Goal: Transaction & Acquisition: Purchase product/service

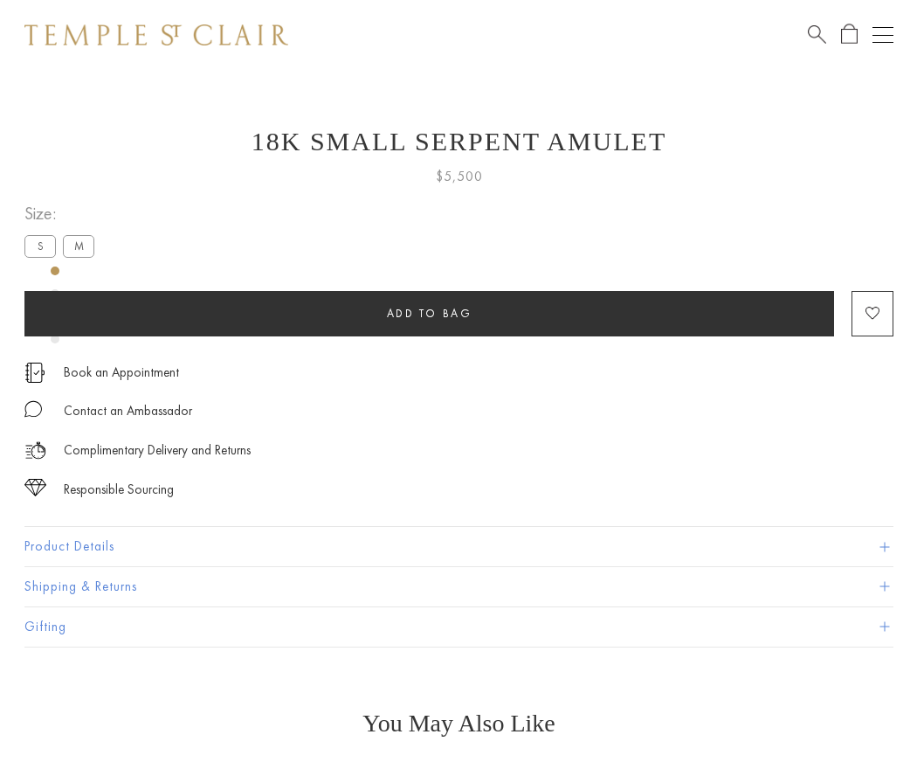
scroll to position [29, 0]
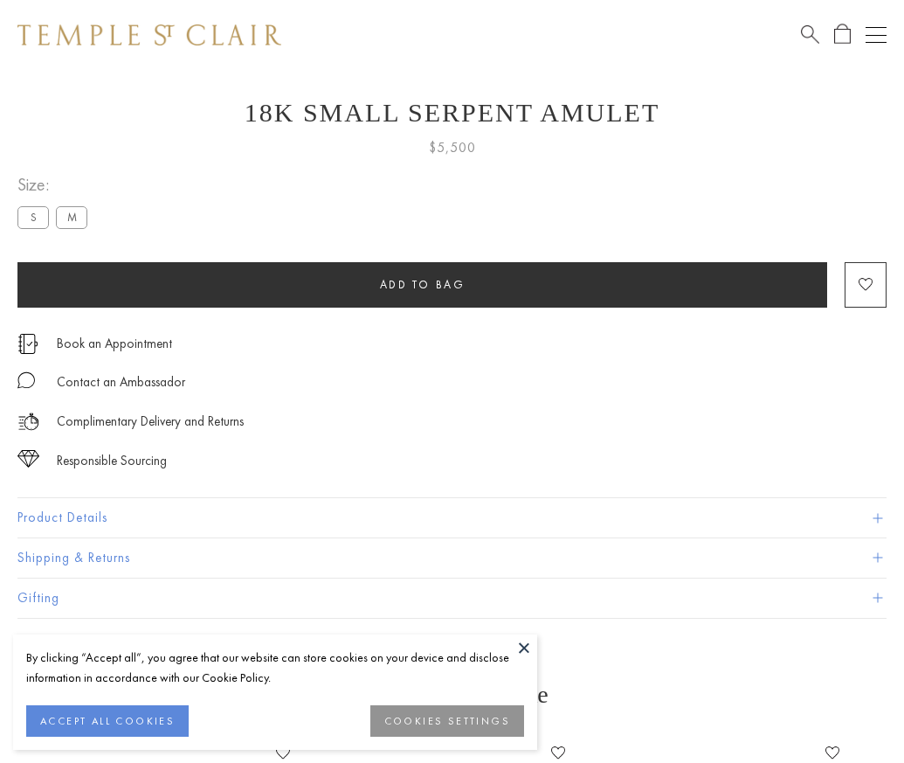
click at [422, 284] on span "Add to bag" at bounding box center [423, 284] width 86 height 15
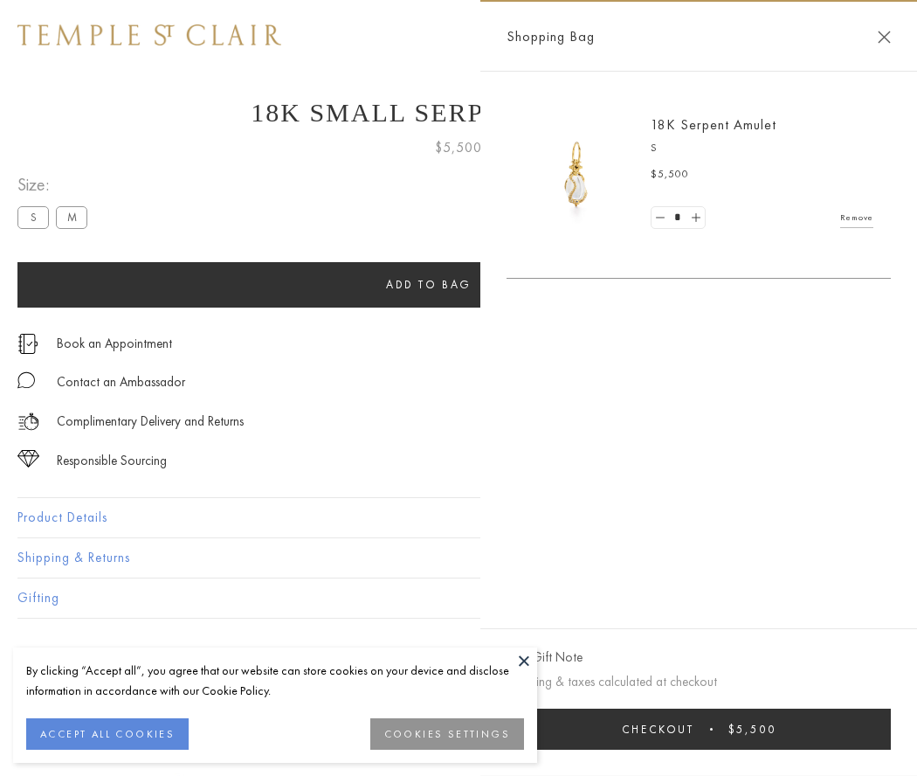
click at [699, 729] on button "Checkout $5,500" at bounding box center [699, 729] width 384 height 41
